Goal: Information Seeking & Learning: Learn about a topic

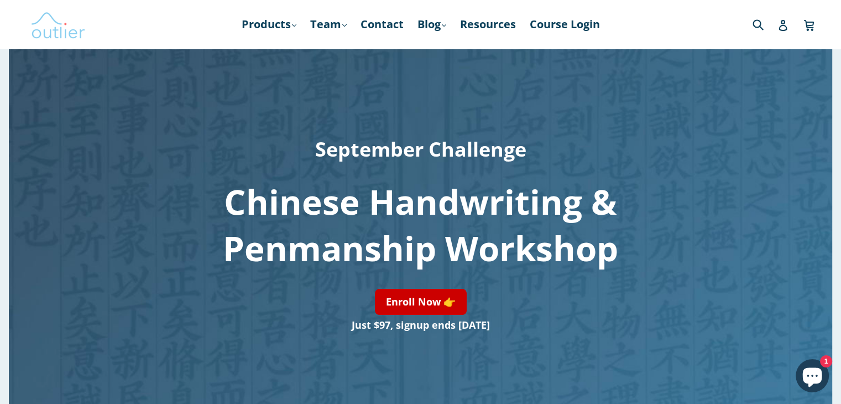
click at [71, 33] on img at bounding box center [57, 24] width 55 height 32
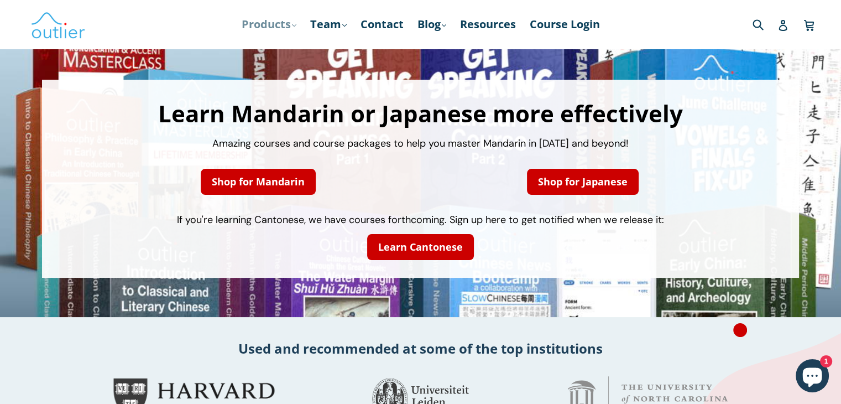
click at [247, 29] on link "Products .cls-1{fill:#231f20} expand" at bounding box center [269, 24] width 66 height 20
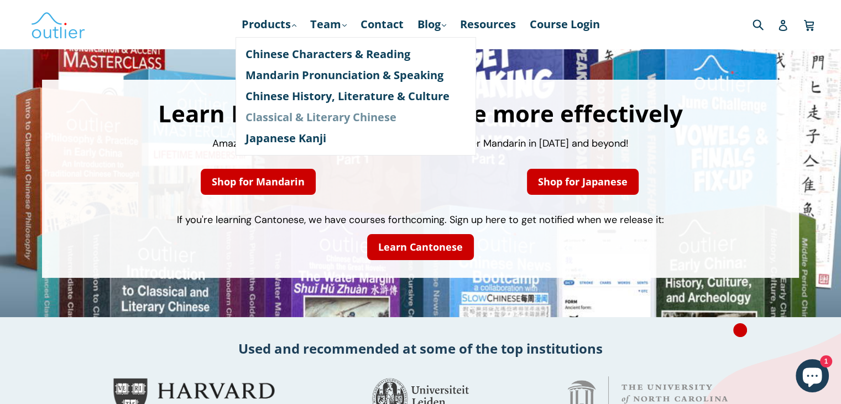
click at [285, 118] on link "Classical & Literary Chinese" at bounding box center [355, 117] width 221 height 21
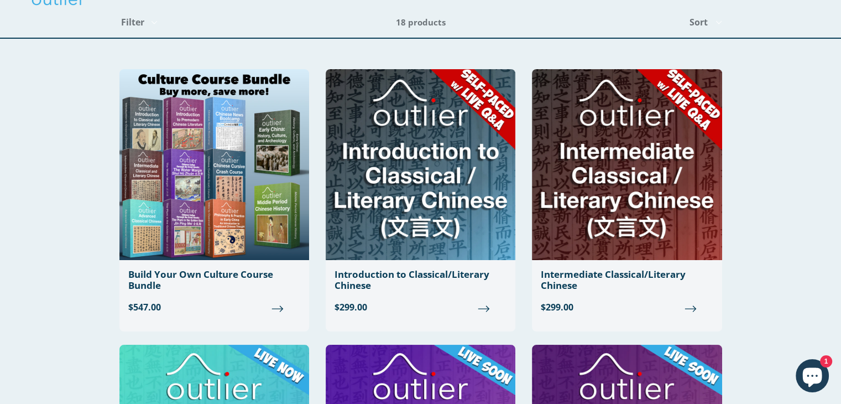
scroll to position [44, 0]
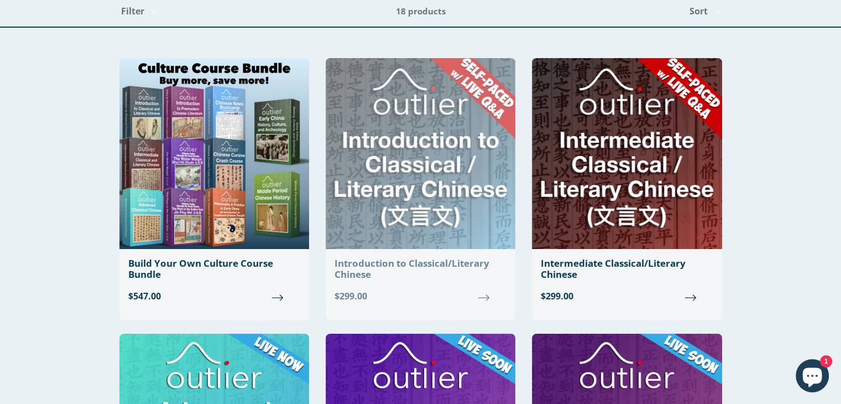
click at [427, 166] on img at bounding box center [421, 153] width 190 height 191
